Goal: Task Accomplishment & Management: Complete application form

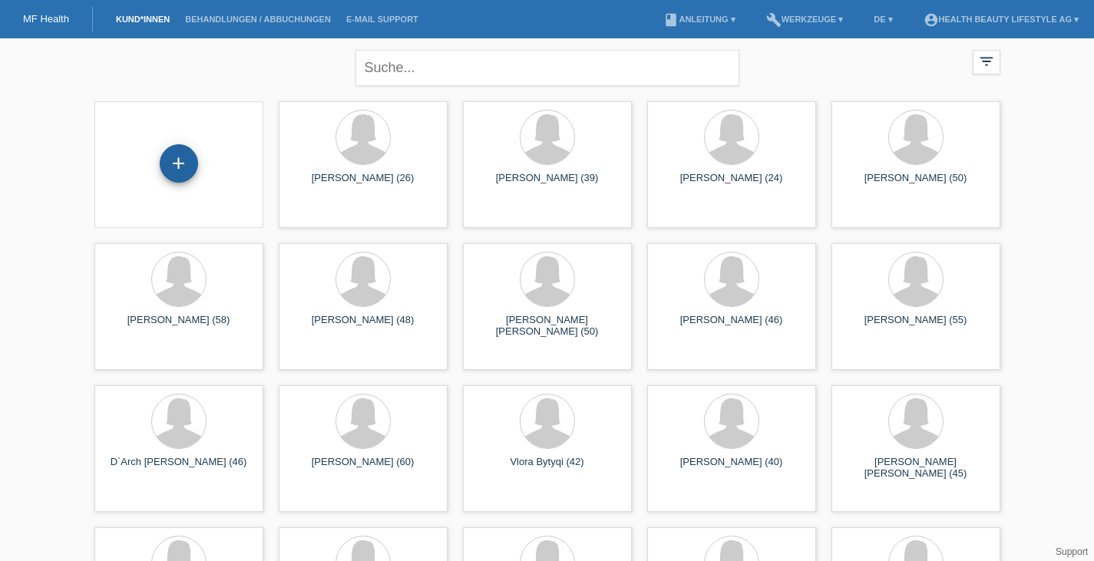
click at [182, 164] on div "+" at bounding box center [179, 163] width 38 height 38
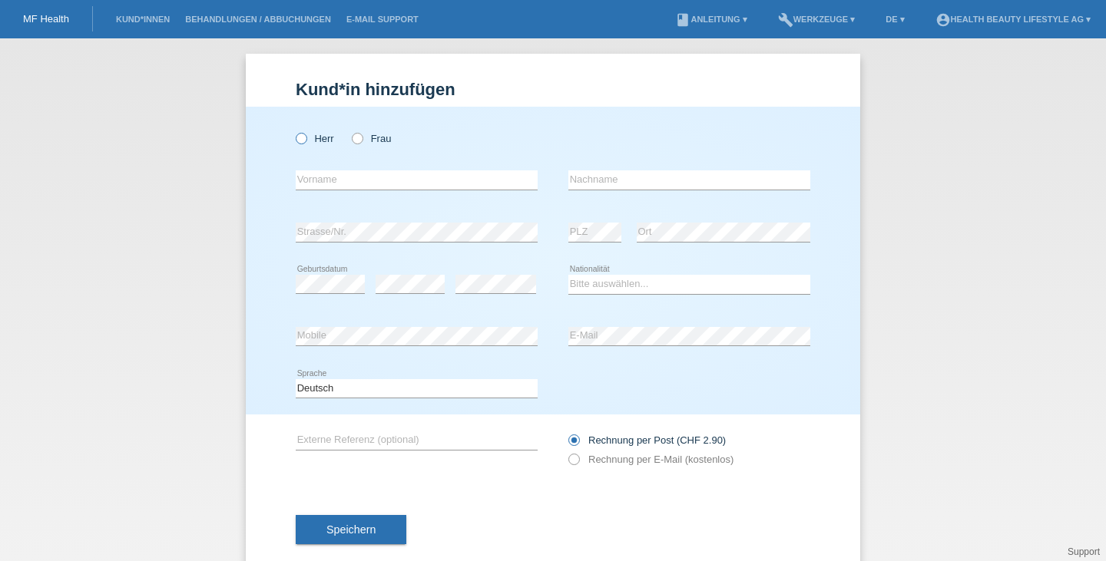
click at [293, 131] on icon at bounding box center [293, 131] width 0 height 0
click at [296, 137] on input "Herr" at bounding box center [301, 138] width 10 height 10
radio input "true"
click at [326, 180] on input "text" at bounding box center [417, 179] width 242 height 19
type input "Ltaifi"
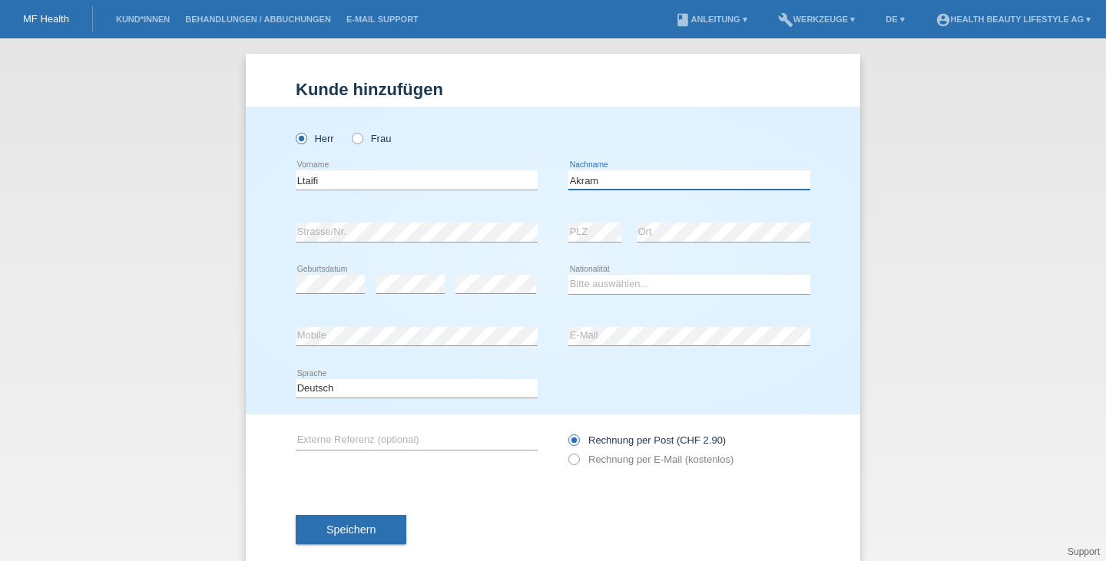
type input "Akram"
click at [409, 286] on div "error" at bounding box center [410, 285] width 69 height 52
click at [618, 287] on select "Bitte auswählen... Schweiz Deutschland Liechtenstein Österreich ------------ Af…" at bounding box center [689, 284] width 242 height 18
select select "DE"
click at [568, 275] on select "Bitte auswählen... Schweiz Deutschland Liechtenstein Österreich ------------ Af…" at bounding box center [689, 284] width 242 height 18
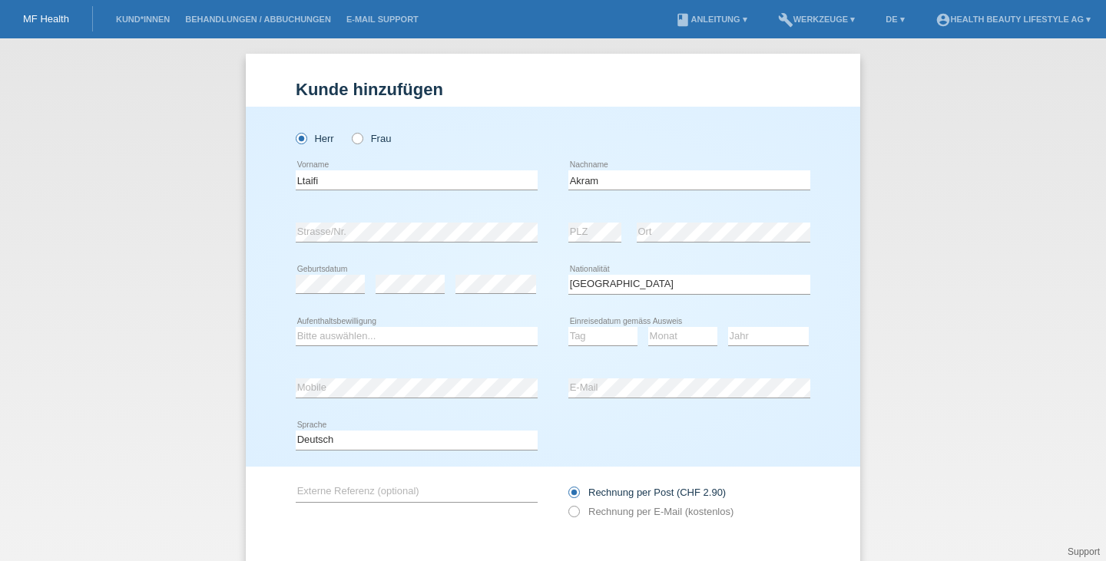
click at [611, 348] on div "Tag 01 02 03 04 05 06 07 08 09 10 11 12 13 14 15 16" at bounding box center [602, 337] width 69 height 52
click at [605, 338] on select "Tag 01 02 03 04 05 06 07 08 09 10 11" at bounding box center [602, 336] width 69 height 18
click at [369, 329] on select "Bitte auswählen... C B B - Flüchtlingsstatus Andere" at bounding box center [417, 336] width 242 height 18
select select "B"
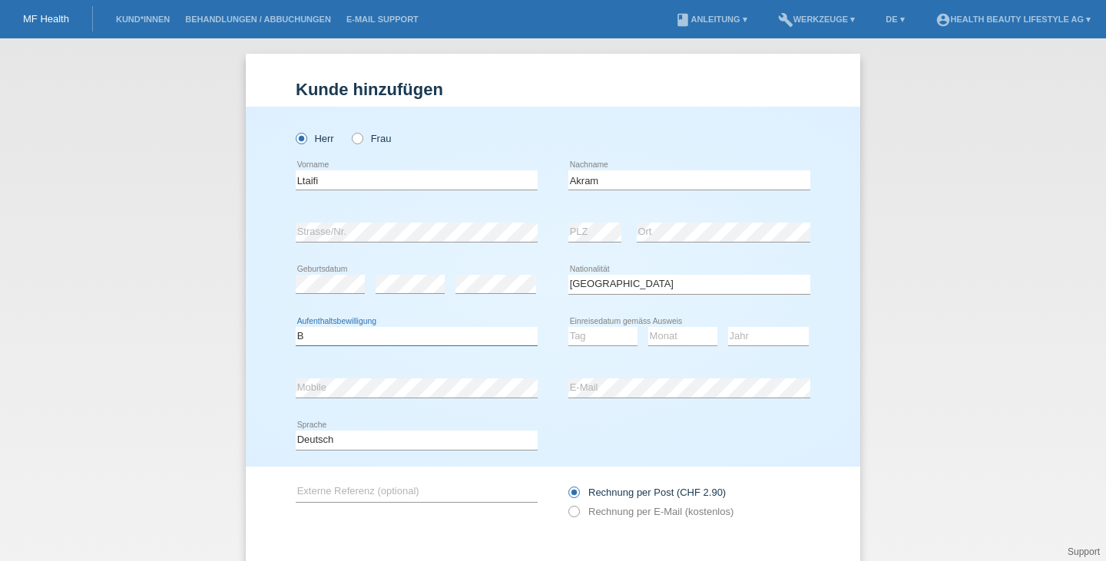
click at [296, 327] on select "Bitte auswählen... C B B - Flüchtlingsstatus Andere" at bounding box center [417, 336] width 242 height 18
click at [607, 332] on select "Tag 01 02 03 04 05 06 07 08 09 10 11" at bounding box center [602, 336] width 69 height 18
click at [614, 338] on select "Tag 01 02 03 04 05 06 07 08 09 10 11" at bounding box center [602, 336] width 69 height 18
click at [680, 329] on select "Monat 01 02 03 04 05 06 07 08 09 10 11" at bounding box center [682, 336] width 69 height 18
click at [749, 345] on select "Jahr 2025 2024 2023 2022 2021 2020 2019 2018 2017 2016 2015 2014 2013 2012 2011…" at bounding box center [768, 336] width 81 height 18
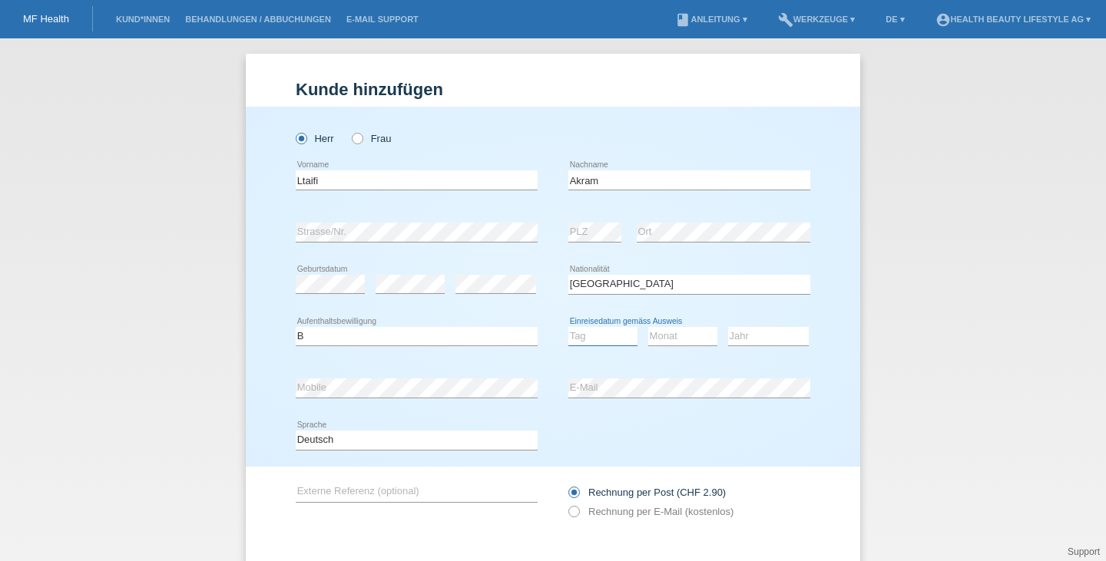
click at [589, 332] on select "Tag 01 02 03 04 05 06 07 08 09 10 11" at bounding box center [602, 336] width 69 height 18
click at [581, 363] on div "error E-Mail" at bounding box center [689, 388] width 242 height 52
click at [582, 332] on select "Tag 01 02 03 04 05 06 07 08 09 10 11" at bounding box center [602, 336] width 69 height 18
select select "08"
click at [568, 327] on select "Tag 01 02 03 04 05 06 07 08 09 10 11" at bounding box center [602, 336] width 69 height 18
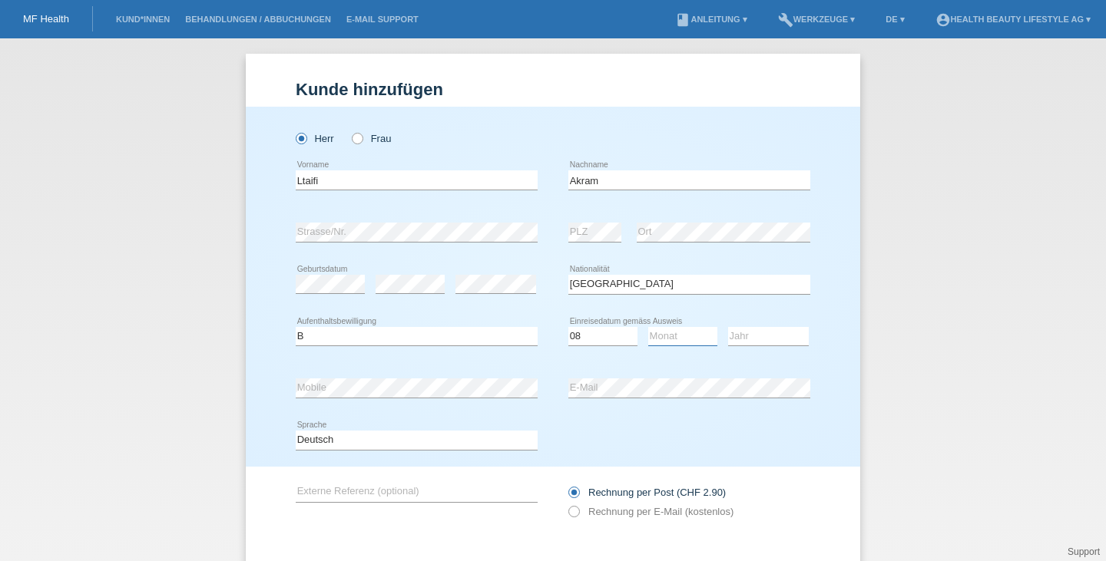
click at [686, 330] on select "Monat 01 02 03 04 05 06 07 08 09 10 11" at bounding box center [682, 336] width 69 height 18
select select "12"
click at [648, 327] on select "Monat 01 02 03 04 05 06 07 08 09 10 11" at bounding box center [682, 336] width 69 height 18
click at [753, 339] on select "Jahr 2025 2024 2023 2022 2021 2020 2019 2018 2017 2016 2015 2014 2013 2012 2011…" at bounding box center [768, 336] width 81 height 18
select select "2018"
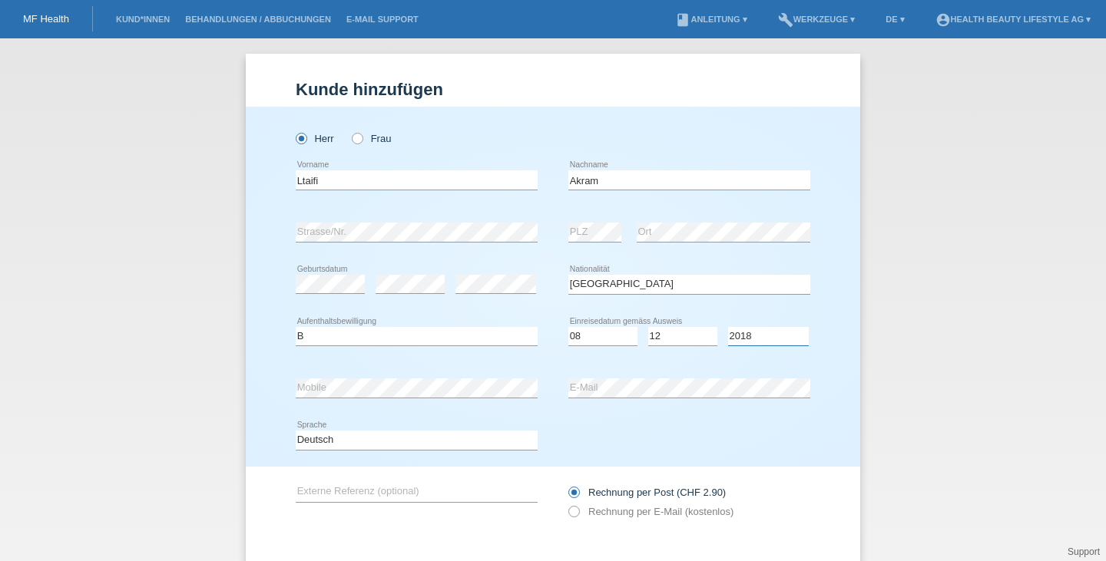
click at [728, 327] on select "Jahr 2025 2024 2023 2022 2021 2020 2019 2018 2017 2016 2015 2014 2013 2012 2011…" at bounding box center [768, 336] width 81 height 18
click at [667, 336] on select "Monat 01 02 03 04 05 06 07 08 09 10 11" at bounding box center [682, 336] width 69 height 18
select select "01"
click at [648, 327] on select "Monat 01 02 03 04 05 06 07 08 09 10 11" at bounding box center [682, 336] width 69 height 18
click at [350, 374] on div "error Mobile" at bounding box center [417, 388] width 242 height 52
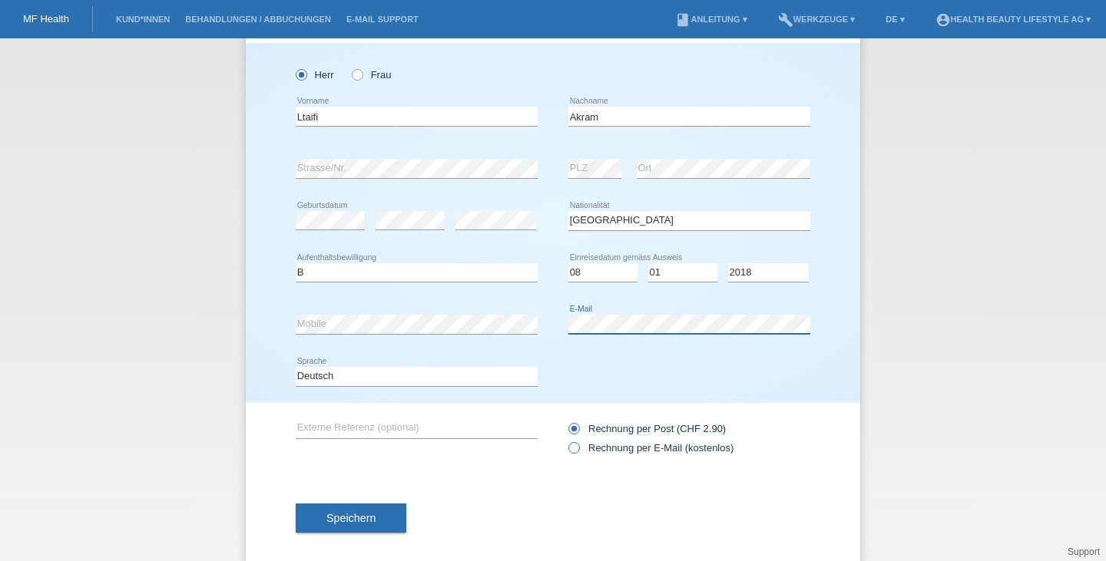
scroll to position [81, 0]
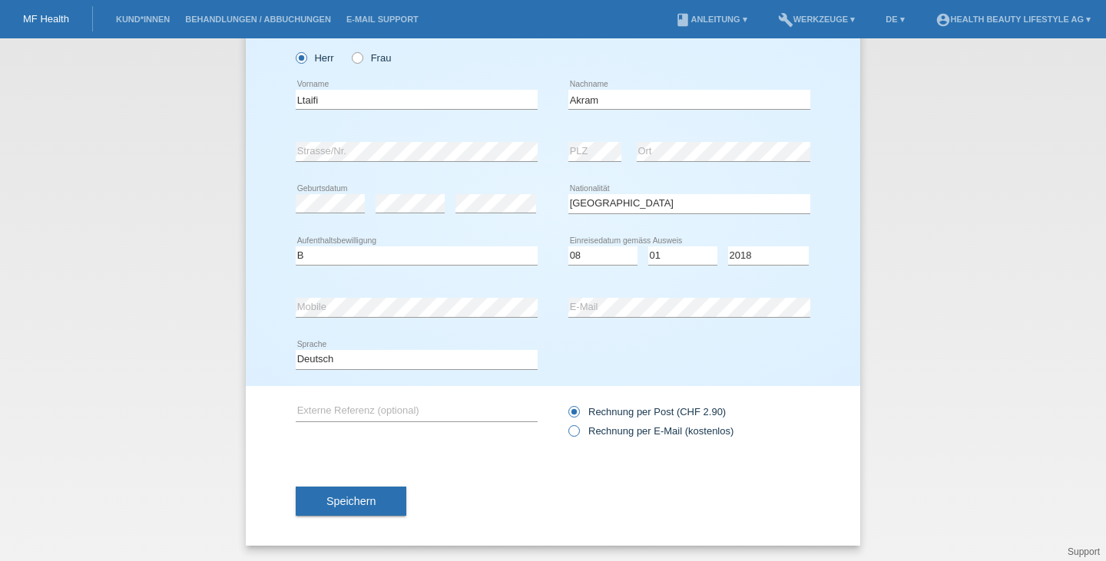
click at [623, 431] on label "Rechnung per E-Mail (kostenlos)" at bounding box center [650, 431] width 165 height 12
click at [578, 431] on input "Rechnung per E-Mail (kostenlos)" at bounding box center [573, 434] width 10 height 19
radio input "true"
drag, startPoint x: 380, startPoint y: 98, endPoint x: 261, endPoint y: 104, distance: 119.2
click at [261, 104] on div "Herr Frau Ltaifi error Vorname C" at bounding box center [553, 206] width 614 height 360
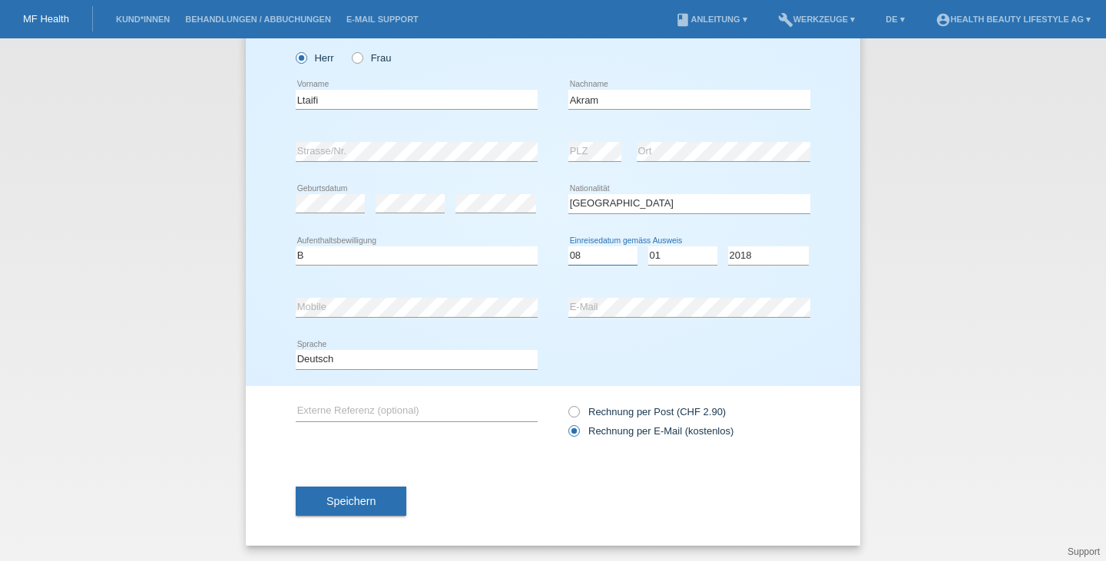
click at [594, 251] on select "Tag 01 02 03 04 05 06 07 08 09 10 11" at bounding box center [602, 256] width 69 height 18
select select "02"
click at [568, 247] on select "Tag 01 02 03 04 05 06 07 08 09 10 11" at bounding box center [602, 256] width 69 height 18
drag, startPoint x: 620, startPoint y: 100, endPoint x: 535, endPoint y: 98, distance: 85.3
click at [535, 98] on div "Ltaifi error Vorname Akram error Nachname" at bounding box center [553, 100] width 515 height 52
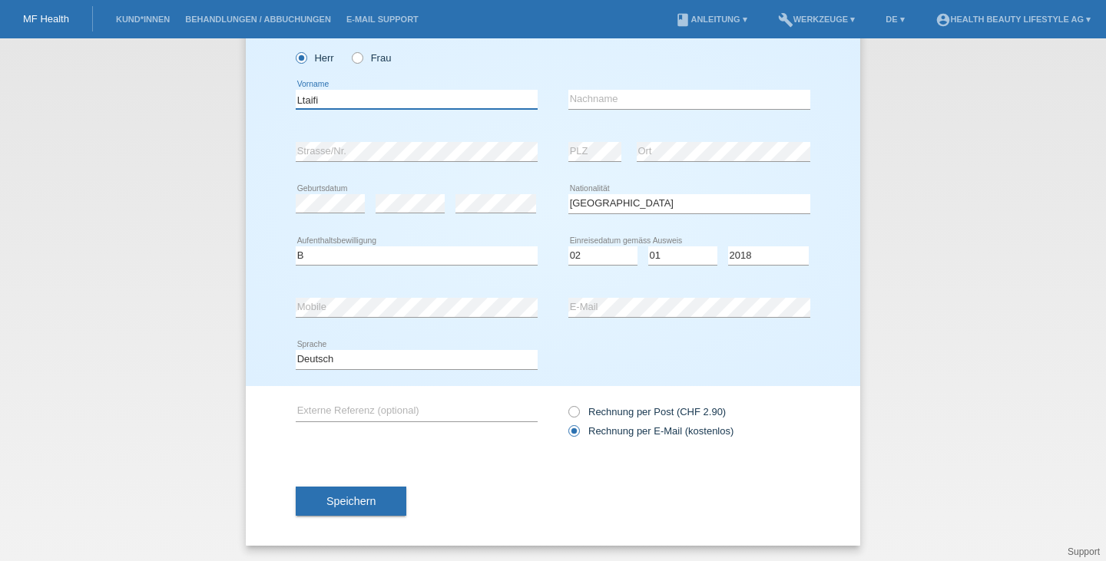
click at [405, 96] on input "Ltaifi" at bounding box center [417, 99] width 242 height 19
drag, startPoint x: 408, startPoint y: 96, endPoint x: 248, endPoint y: 94, distance: 159.7
click at [248, 94] on div "Herr Frau Ltaifi error Vorname C" at bounding box center [553, 206] width 614 height 360
paste input "Akram"
type input "Akram"
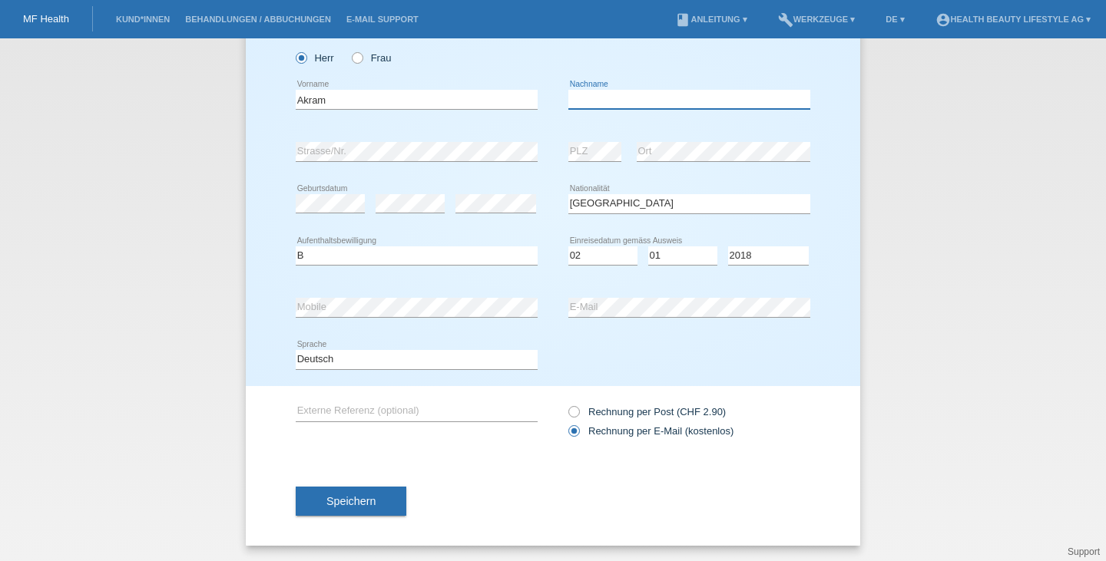
click at [591, 96] on input "text" at bounding box center [689, 99] width 242 height 19
type input "Ltaifi"
click at [351, 508] on button "Speichern" at bounding box center [351, 501] width 111 height 29
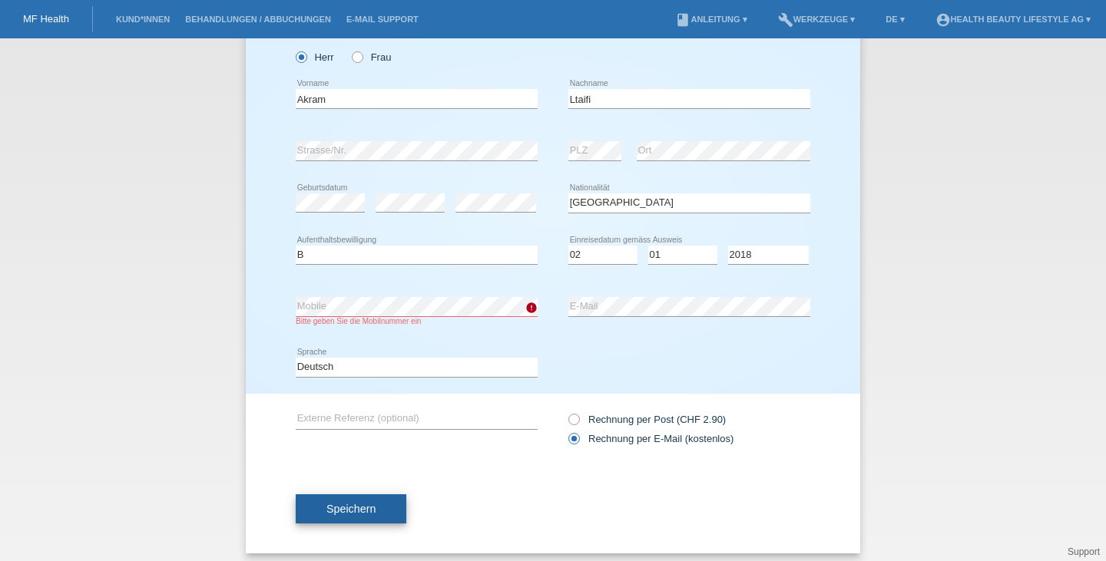
click at [355, 519] on button "Speichern" at bounding box center [351, 509] width 111 height 29
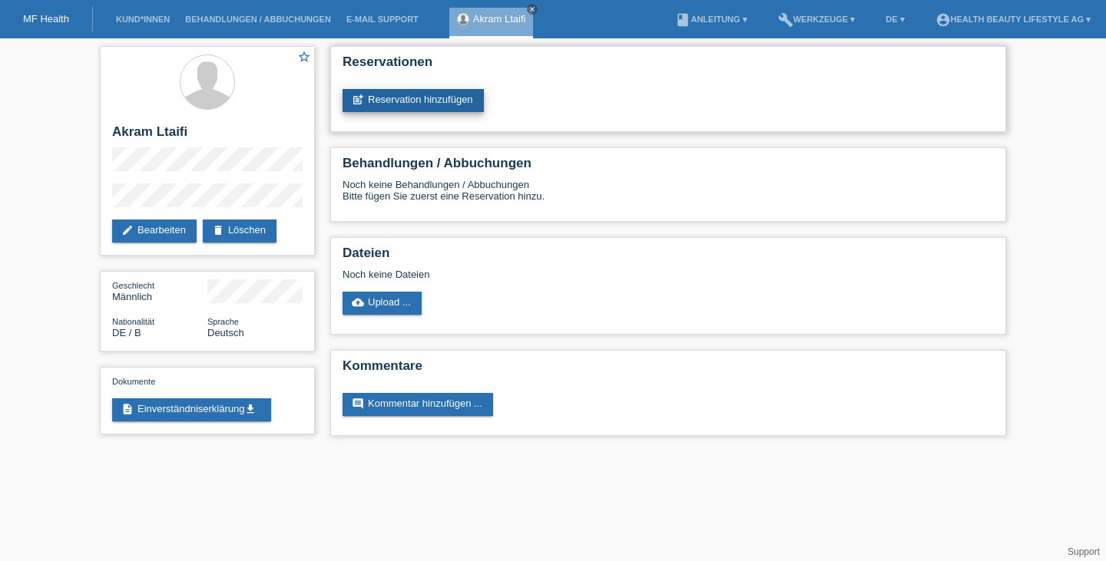
click at [438, 95] on link "post_add Reservation hinzufügen" at bounding box center [412, 100] width 141 height 23
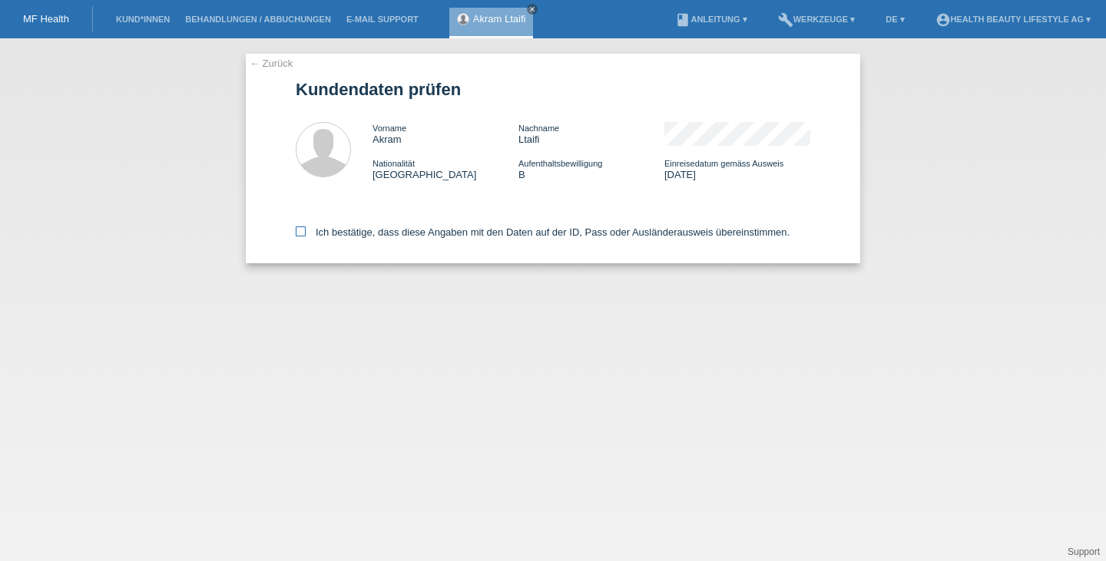
click at [300, 231] on icon at bounding box center [301, 232] width 10 height 10
click at [300, 231] on input "Ich bestätige, dass diese Angaben mit den Daten auf der ID, Pass oder Ausländer…" at bounding box center [301, 232] width 10 height 10
checkbox input "true"
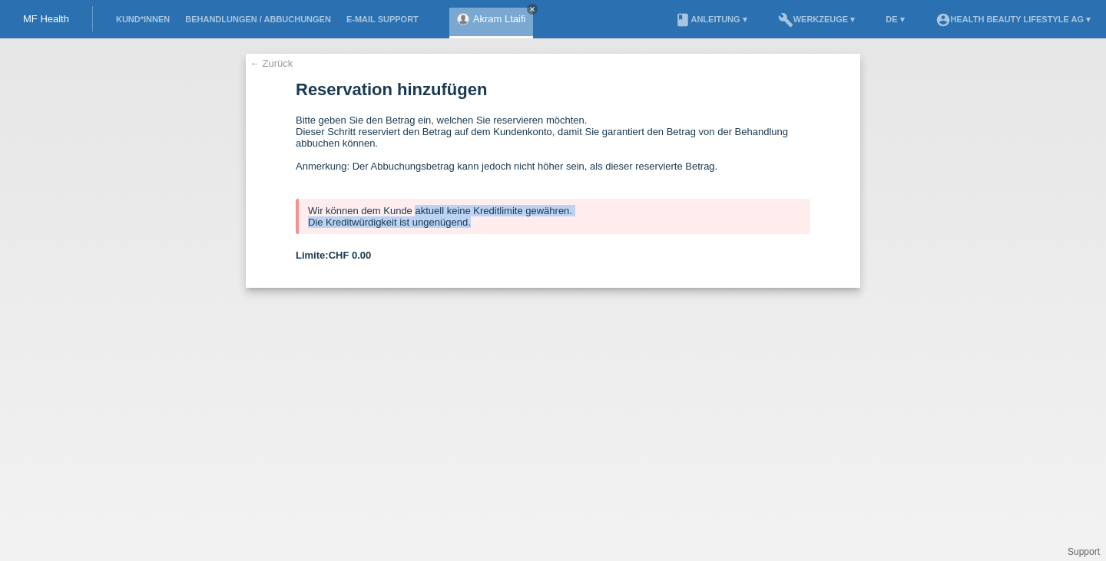
drag, startPoint x: 306, startPoint y: 212, endPoint x: 514, endPoint y: 232, distance: 208.3
click at [514, 232] on div "Wir können dem Kunde aktuell keine Kreditlimite gewähren. Die Kreditwürdigkeit …" at bounding box center [553, 216] width 515 height 35
drag, startPoint x: 481, startPoint y: 222, endPoint x: 306, endPoint y: 215, distance: 175.2
click at [306, 215] on div "Wir können dem Kunde aktuell keine Kreditlimite gewähren. Die Kreditwürdigkeit …" at bounding box center [553, 216] width 515 height 35
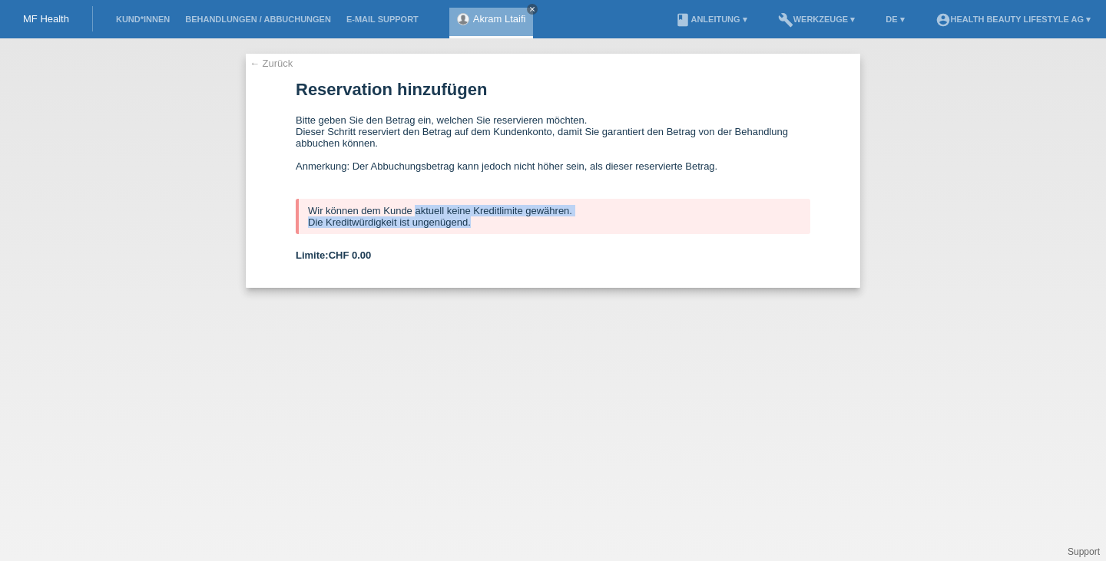
click at [306, 215] on div "Wir können dem Kunde aktuell keine Kreditlimite gewähren. Die Kreditwürdigkeit …" at bounding box center [553, 216] width 515 height 35
drag, startPoint x: 310, startPoint y: 211, endPoint x: 494, endPoint y: 229, distance: 184.4
click at [494, 229] on div "Wir können dem Kunde aktuell keine Kreditlimite gewähren. Die Kreditwürdigkeit …" at bounding box center [553, 216] width 515 height 35
drag, startPoint x: 366, startPoint y: 209, endPoint x: 467, endPoint y: 225, distance: 102.6
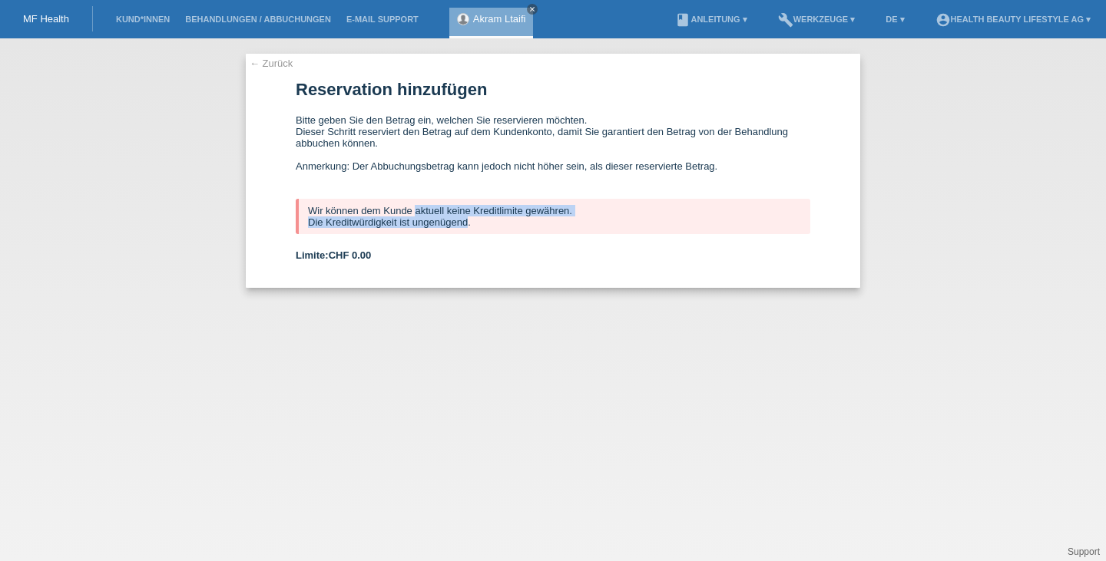
click at [467, 225] on div "Wir können dem Kunde aktuell keine Kreditlimite gewähren. Die Kreditwürdigkeit …" at bounding box center [553, 216] width 515 height 35
click at [468, 226] on div "Wir können dem Kunde aktuell keine Kreditlimite gewähren. Die Kreditwürdigkeit …" at bounding box center [553, 216] width 515 height 35
click at [473, 224] on div "Wir können dem Kunde aktuell keine Kreditlimite gewähren. Die Kreditwürdigkeit …" at bounding box center [553, 216] width 515 height 35
drag, startPoint x: 472, startPoint y: 225, endPoint x: 305, endPoint y: 214, distance: 167.7
click at [305, 214] on div "Wir können dem Kunde aktuell keine Kreditlimite gewähren. Die Kreditwürdigkeit …" at bounding box center [553, 216] width 515 height 35
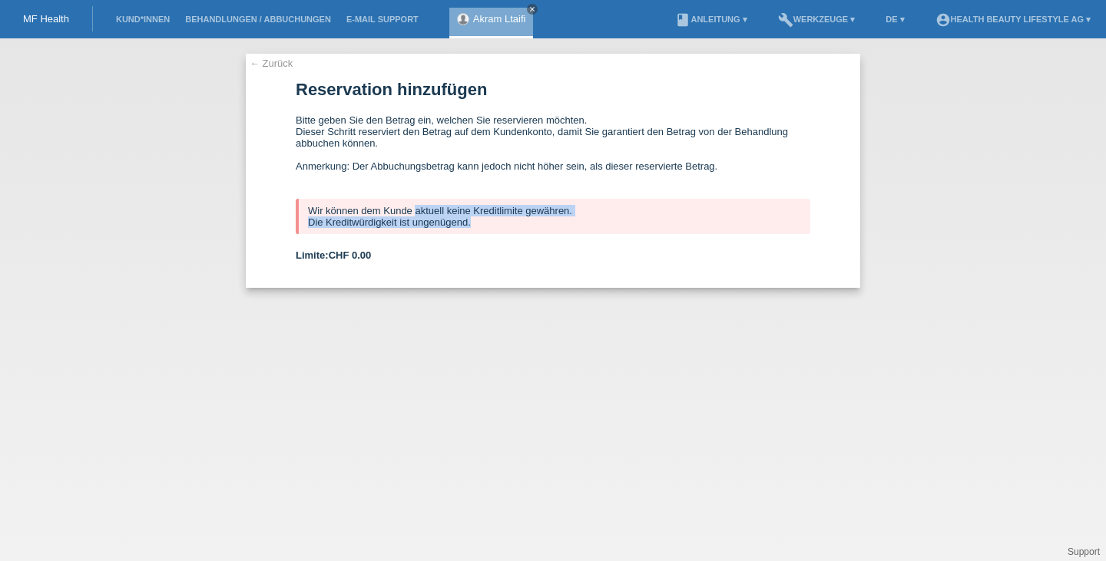
click at [312, 208] on div "Wir können dem Kunde aktuell keine Kreditlimite gewähren. Die Kreditwürdigkeit …" at bounding box center [553, 216] width 515 height 35
drag, startPoint x: 308, startPoint y: 210, endPoint x: 518, endPoint y: 221, distance: 209.9
click at [518, 220] on div "Wir können dem Kunde aktuell keine Kreditlimite gewähren. Die Kreditwürdigkeit …" at bounding box center [553, 216] width 515 height 35
click at [485, 227] on div "Wir können dem Kunde aktuell keine Kreditlimite gewähren. Die Kreditwürdigkeit …" at bounding box center [553, 216] width 515 height 35
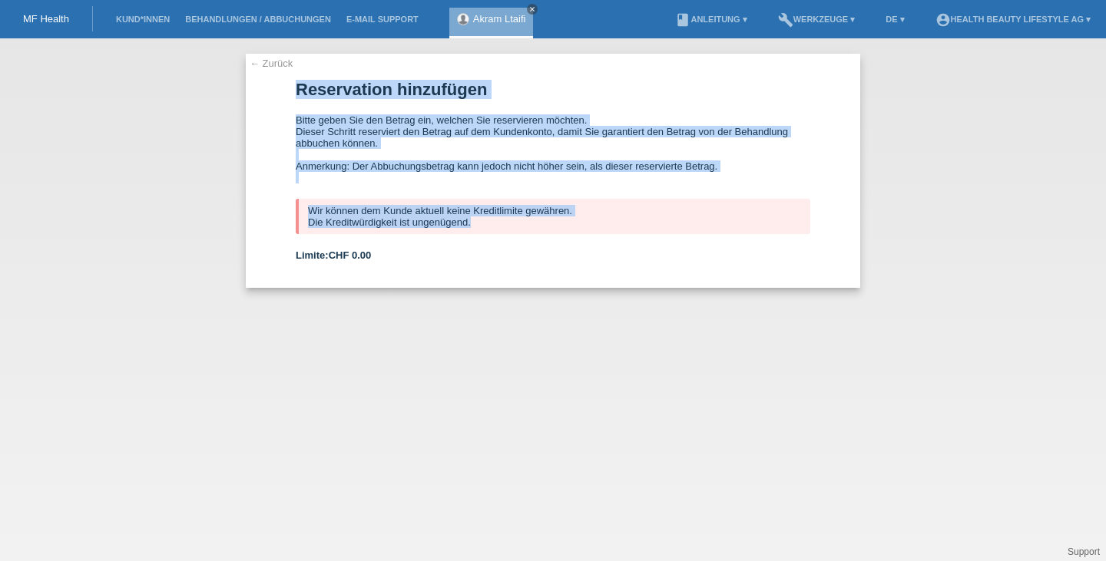
drag, startPoint x: 298, startPoint y: 91, endPoint x: 484, endPoint y: 221, distance: 227.1
click at [484, 221] on form "Reservation hinzufügen Bitte geben Sie den Betrag ein, welchen Sie reservieren …" at bounding box center [553, 184] width 515 height 208
click at [484, 221] on div "Wir können dem Kunde aktuell keine Kreditlimite gewähren. Die Kreditwürdigkeit …" at bounding box center [553, 216] width 515 height 35
drag, startPoint x: 376, startPoint y: 254, endPoint x: 299, endPoint y: 88, distance: 182.5
click at [299, 88] on form "Reservation hinzufügen Bitte geben Sie den Betrag ein, welchen Sie reservieren …" at bounding box center [553, 184] width 515 height 208
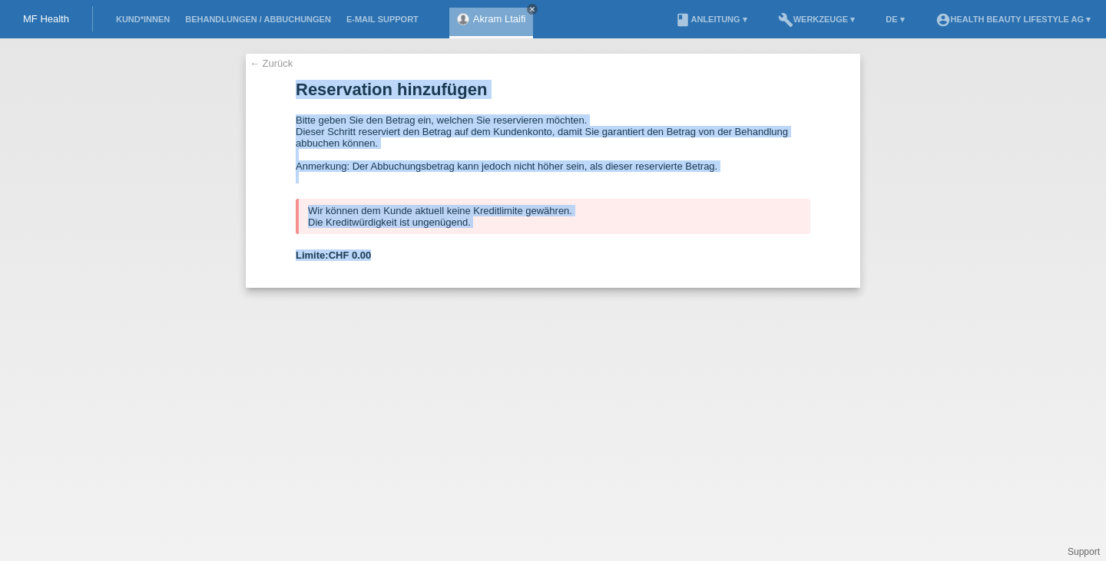
click at [299, 88] on h1 "Reservation hinzufügen" at bounding box center [553, 89] width 515 height 19
drag, startPoint x: 297, startPoint y: 88, endPoint x: 425, endPoint y: 209, distance: 176.0
click at [425, 209] on form "Reservation hinzufügen Bitte geben Sie den Betrag ein, welchen Sie reservieren …" at bounding box center [553, 184] width 515 height 208
click at [425, 209] on div "Wir können dem Kunde aktuell keine Kreditlimite gewähren. Die Kreditwürdigkeit …" at bounding box center [553, 216] width 515 height 35
